Goal: Task Accomplishment & Management: Use online tool/utility

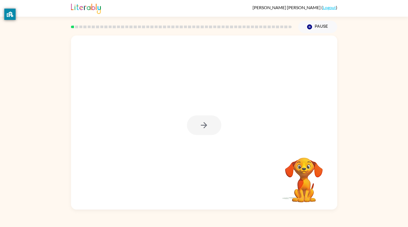
click at [204, 156] on div at bounding box center [204, 123] width 266 height 174
click at [199, 139] on div at bounding box center [204, 123] width 266 height 174
click at [196, 127] on button "button" at bounding box center [204, 125] width 34 height 20
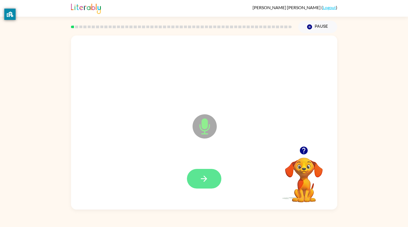
click at [209, 169] on button "button" at bounding box center [204, 179] width 34 height 20
click at [207, 177] on icon "button" at bounding box center [203, 178] width 9 height 9
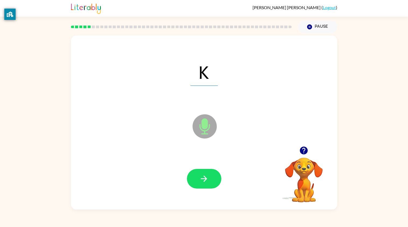
click at [207, 177] on icon "button" at bounding box center [203, 178] width 9 height 9
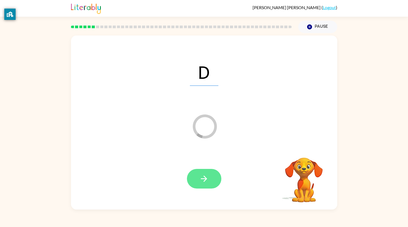
click at [204, 173] on button "button" at bounding box center [204, 179] width 34 height 20
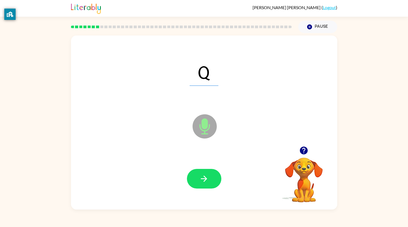
click at [204, 173] on button "button" at bounding box center [204, 179] width 34 height 20
click at [199, 179] on icon "button" at bounding box center [203, 178] width 9 height 9
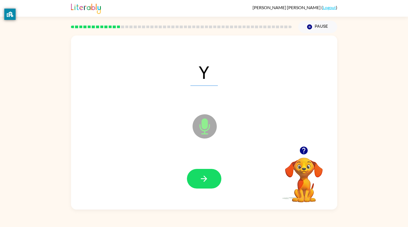
click at [199, 179] on icon "button" at bounding box center [203, 178] width 9 height 9
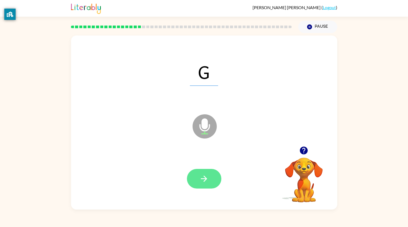
click at [202, 173] on button "button" at bounding box center [204, 179] width 34 height 20
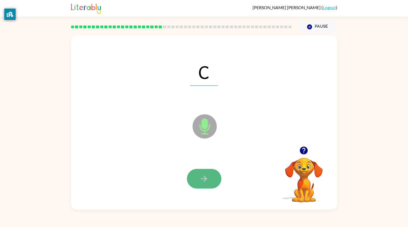
click at [206, 174] on icon "button" at bounding box center [203, 178] width 9 height 9
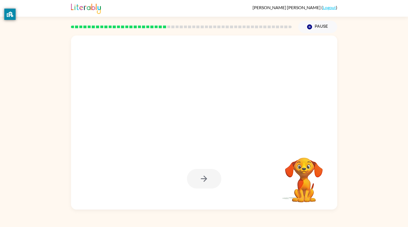
click at [206, 174] on div at bounding box center [204, 179] width 34 height 20
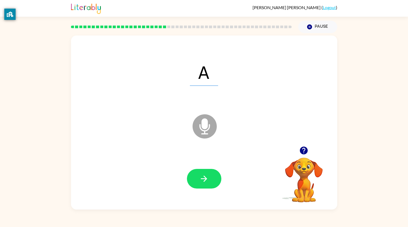
click at [206, 174] on icon "button" at bounding box center [203, 178] width 9 height 9
click at [206, 174] on div at bounding box center [204, 179] width 34 height 20
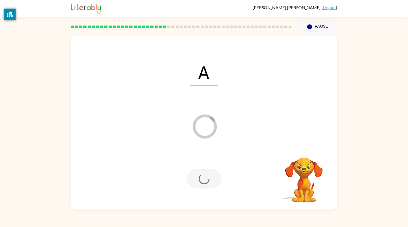
click at [206, 174] on div at bounding box center [204, 179] width 34 height 20
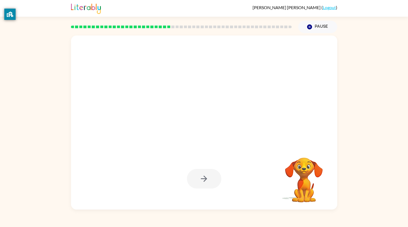
click at [206, 174] on div at bounding box center [204, 179] width 34 height 20
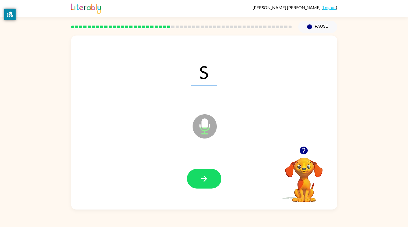
click at [206, 174] on icon "button" at bounding box center [203, 178] width 9 height 9
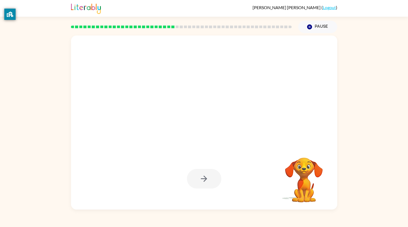
click at [206, 174] on div at bounding box center [204, 179] width 34 height 20
click at [206, 174] on icon "button" at bounding box center [203, 178] width 9 height 9
click at [206, 174] on div at bounding box center [204, 179] width 34 height 20
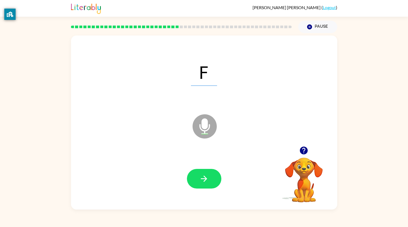
click at [206, 174] on icon "button" at bounding box center [203, 178] width 9 height 9
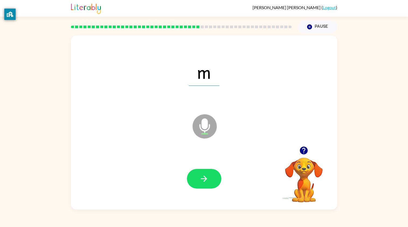
click at [206, 174] on icon "button" at bounding box center [203, 178] width 9 height 9
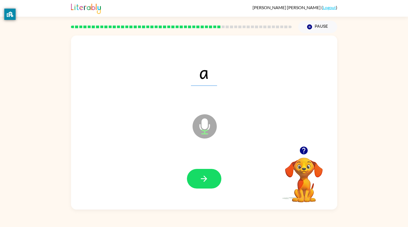
click at [206, 174] on icon "button" at bounding box center [203, 178] width 9 height 9
click at [206, 175] on icon "button" at bounding box center [203, 178] width 9 height 9
click at [211, 181] on button "button" at bounding box center [204, 179] width 34 height 20
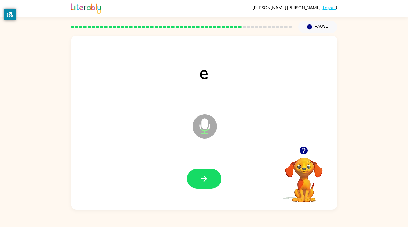
click at [211, 181] on button "button" at bounding box center [204, 179] width 34 height 20
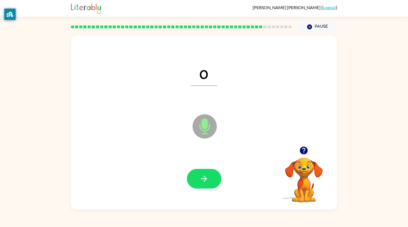
click at [211, 181] on button "button" at bounding box center [204, 179] width 34 height 20
click at [211, 182] on button "button" at bounding box center [204, 179] width 34 height 20
click at [203, 175] on icon "button" at bounding box center [203, 178] width 9 height 9
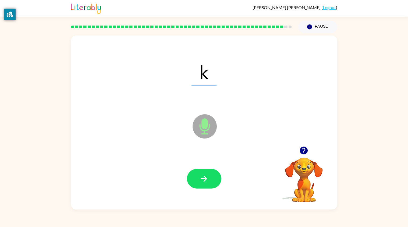
click at [203, 175] on icon "button" at bounding box center [203, 178] width 9 height 9
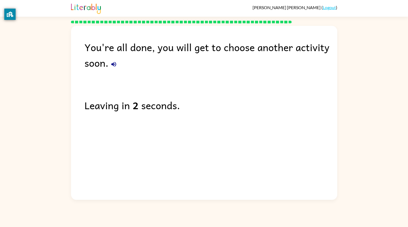
click at [114, 59] on button "button" at bounding box center [113, 64] width 11 height 11
